Goal: Task Accomplishment & Management: Complete application form

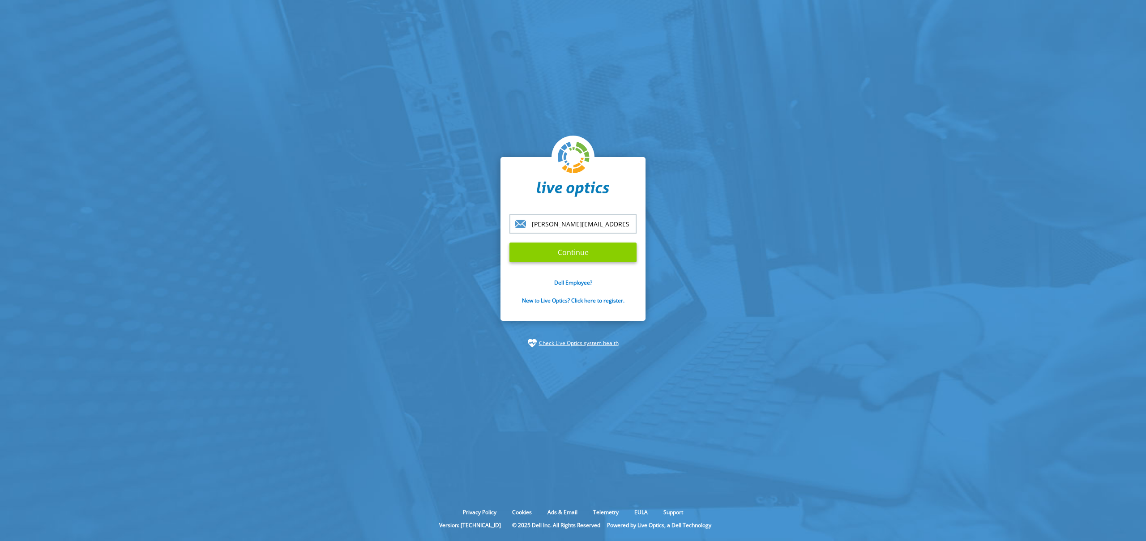
type input "[PERSON_NAME][EMAIL_ADDRESS][DOMAIN_NAME]"
click at [569, 260] on input "Continue" at bounding box center [572, 253] width 127 height 20
click at [581, 253] on input "Continue" at bounding box center [572, 253] width 127 height 20
click at [561, 254] on input "Continue" at bounding box center [572, 253] width 127 height 20
click at [630, 222] on input "[PERSON_NAME][EMAIL_ADDRESS][DOMAIN_NAME]" at bounding box center [572, 223] width 127 height 19
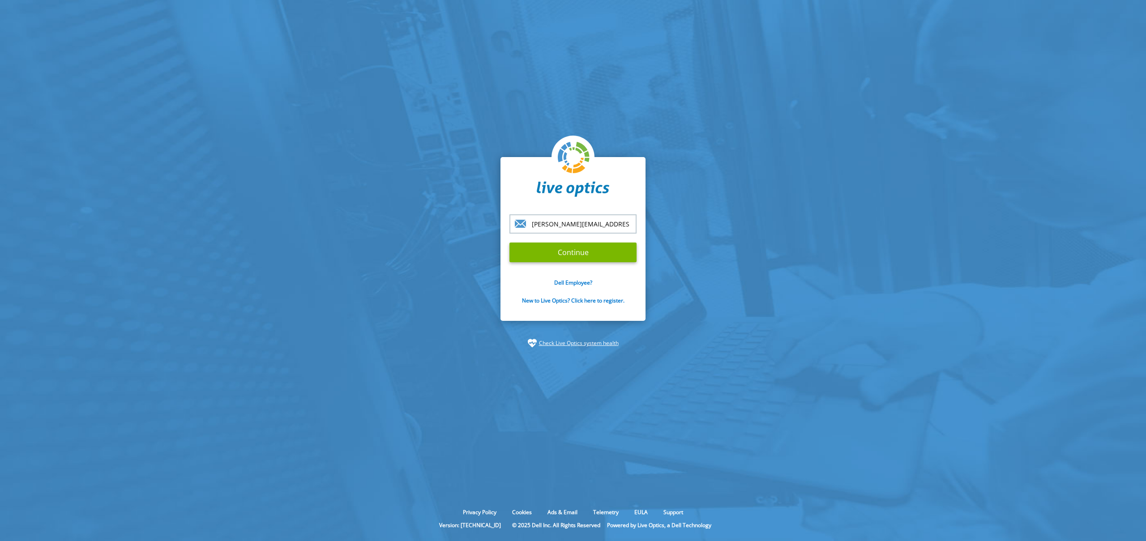
click at [573, 252] on input "Continue" at bounding box center [572, 253] width 127 height 20
click at [591, 253] on input "Continue" at bounding box center [572, 253] width 127 height 20
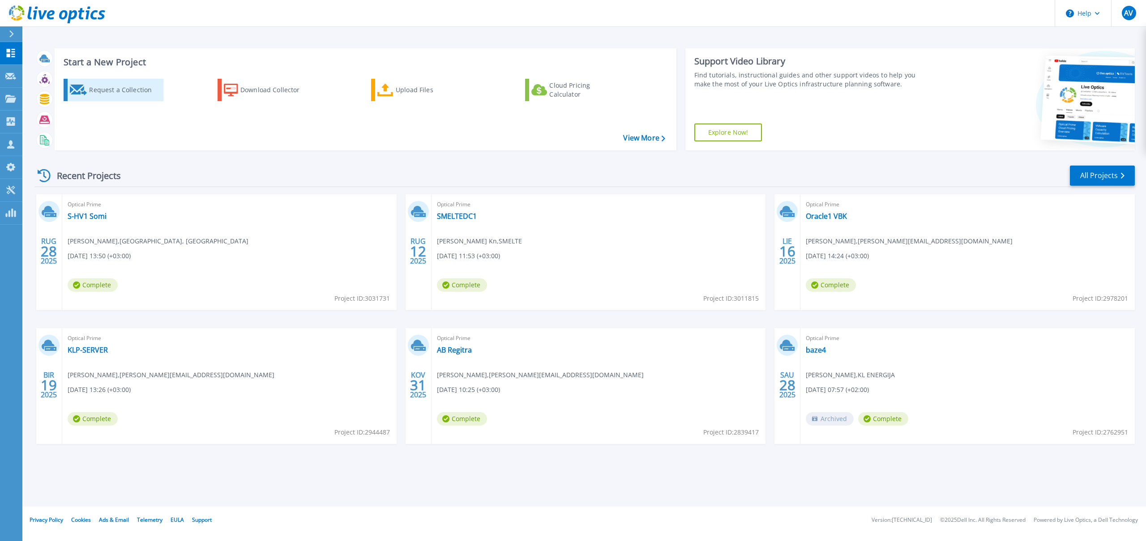
click at [93, 90] on div "Request a Collection" at bounding box center [125, 90] width 72 height 18
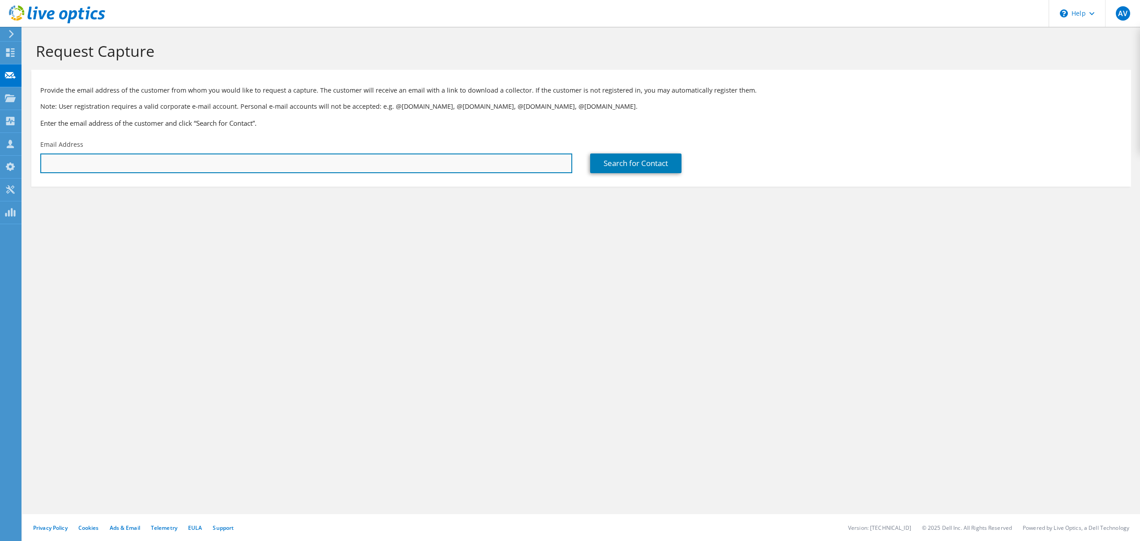
click at [89, 167] on input "text" at bounding box center [306, 164] width 532 height 20
paste input "amontvidas@miestogijos.lt"
type input "amontvidas@miestogijos.lt"
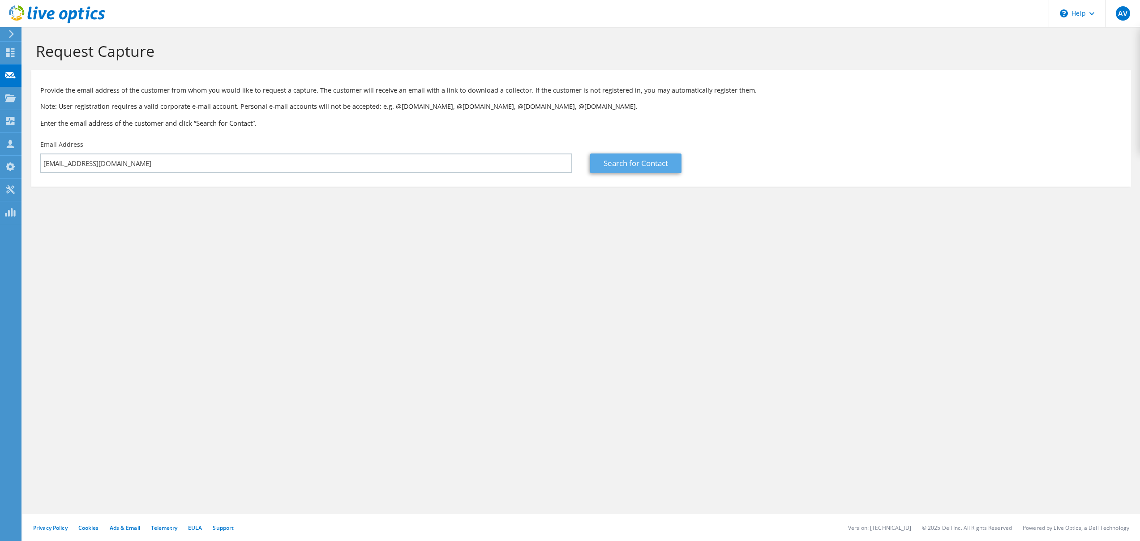
click at [637, 165] on link "Search for Contact" at bounding box center [635, 164] width 91 height 20
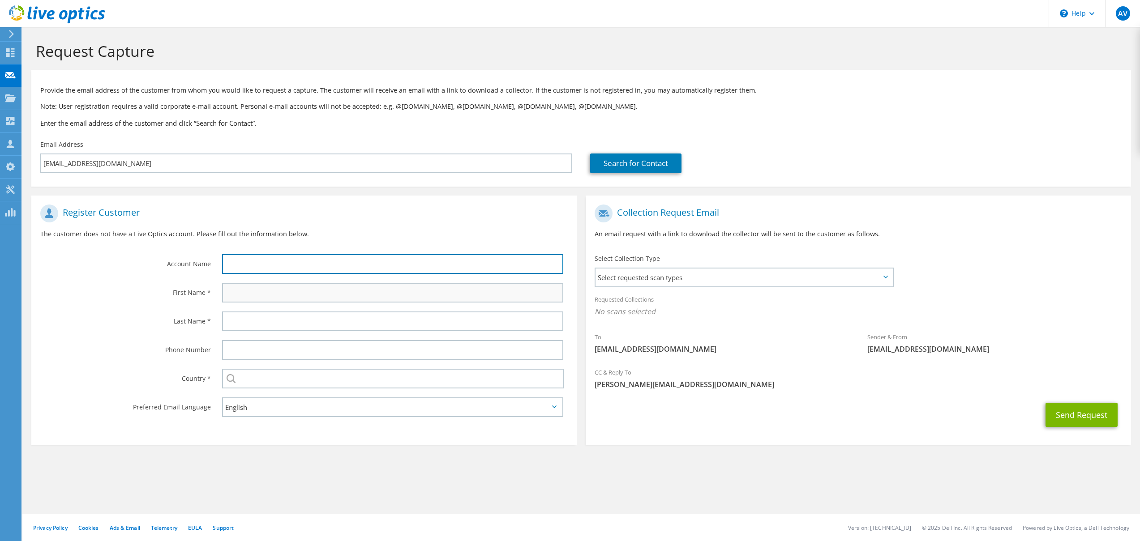
paste input "amontvidas@miestogijos.lt"
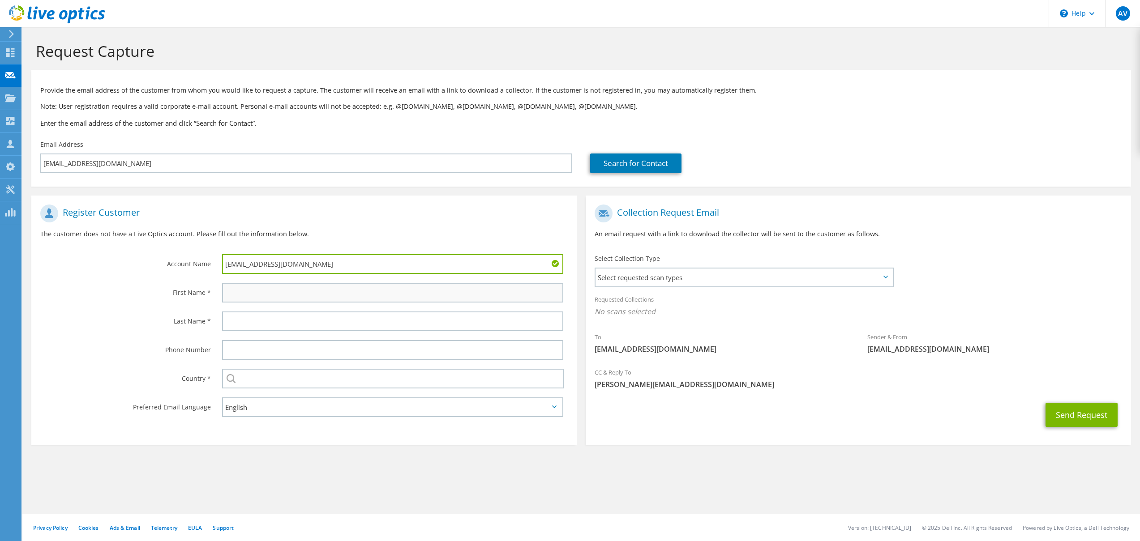
type input "amontvidas@miestogijos.lt"
type input "Arturas"
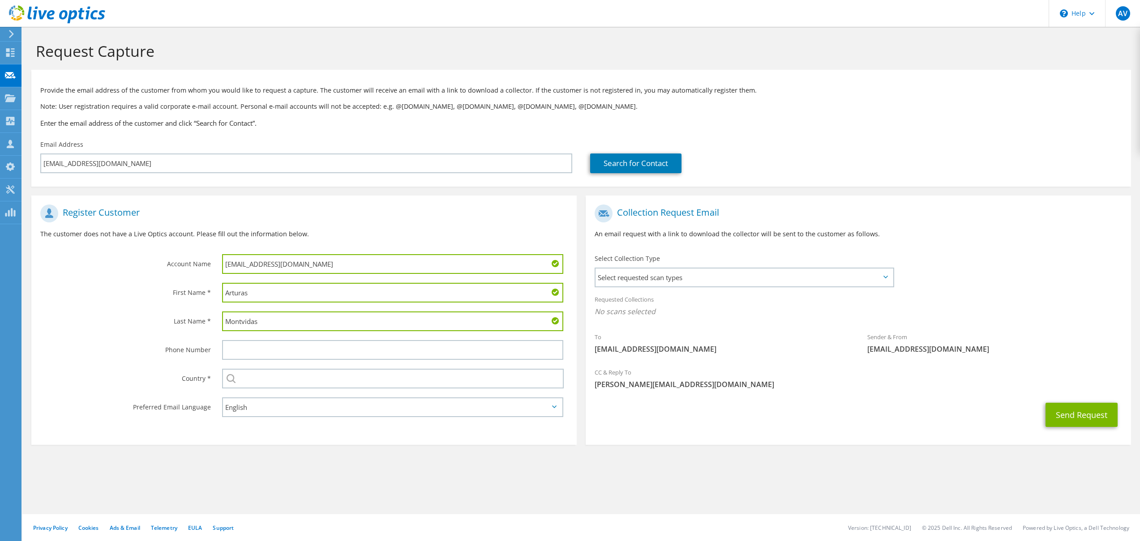
type input "Montvidas"
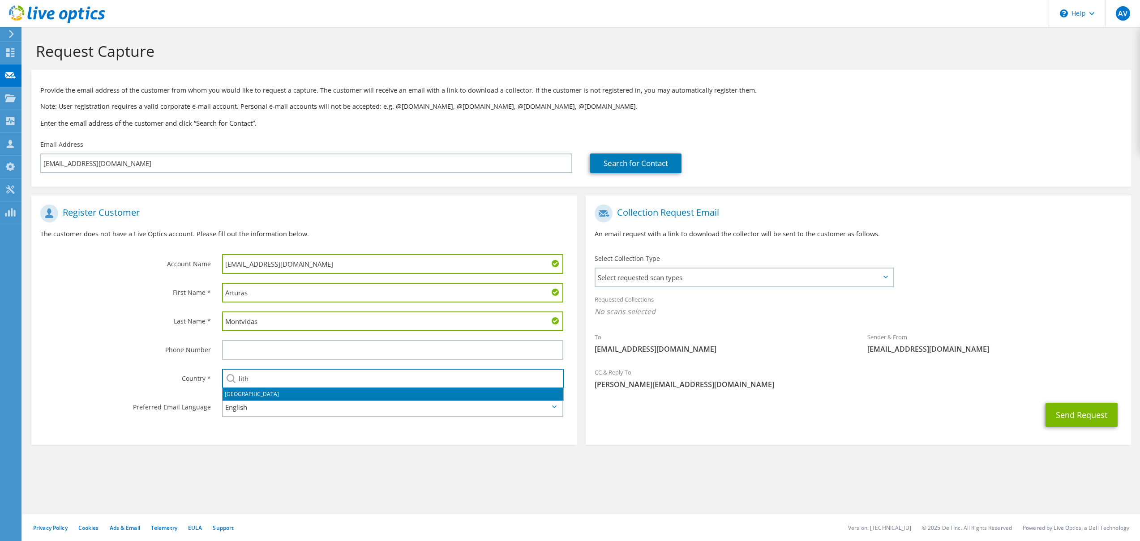
click at [316, 398] on li "Lithuania" at bounding box center [392, 394] width 341 height 13
type input "Lithuania"
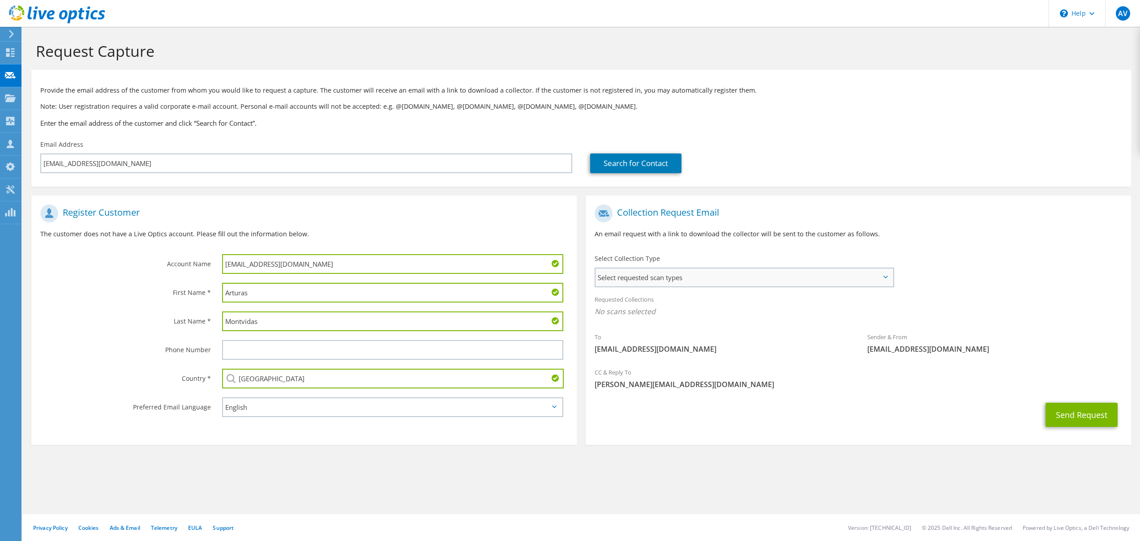
click at [800, 280] on span "Select requested scan types" at bounding box center [743, 278] width 297 height 18
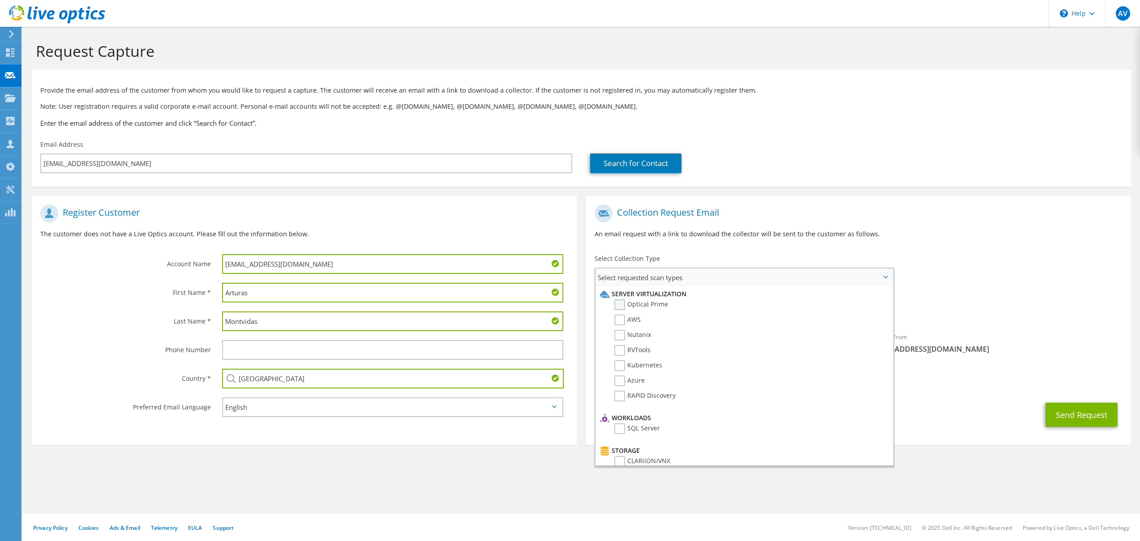
click at [621, 304] on label "Optical Prime" at bounding box center [641, 304] width 54 height 11
click at [0, 0] on input "Optical Prime" at bounding box center [0, 0] width 0 height 0
click at [989, 411] on div "Send Request" at bounding box center [858, 417] width 545 height 33
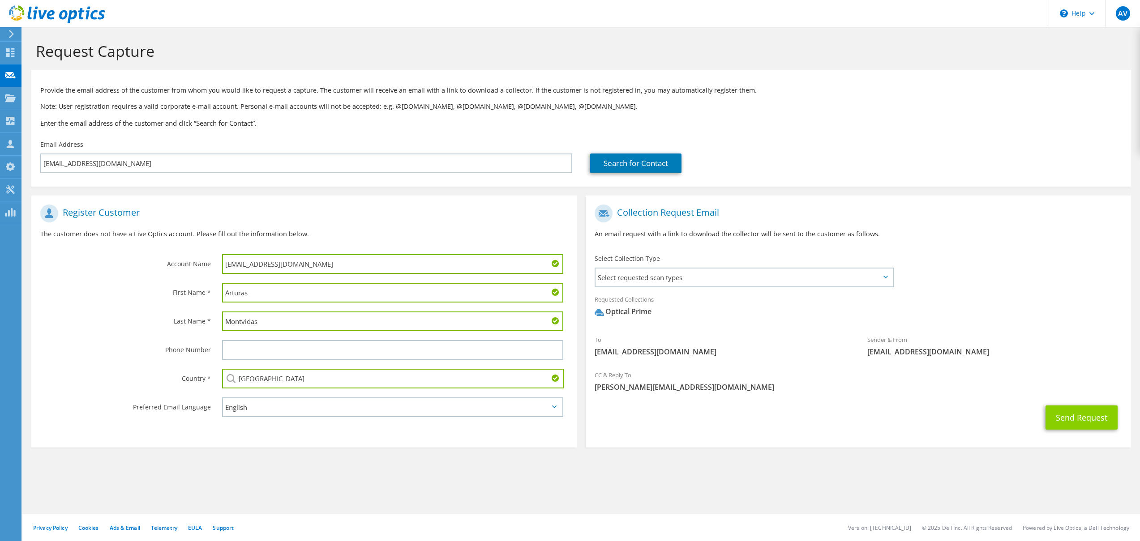
click at [1091, 417] on button "Send Request" at bounding box center [1081, 418] width 72 height 24
